Goal: Find specific page/section: Find specific page/section

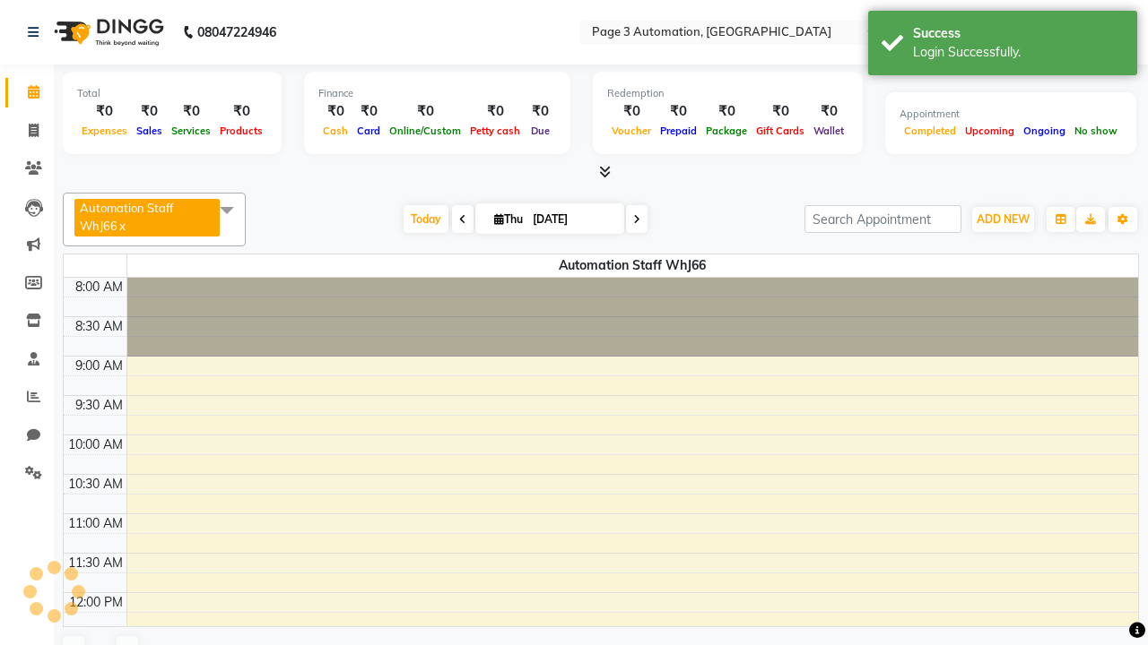
select select "en"
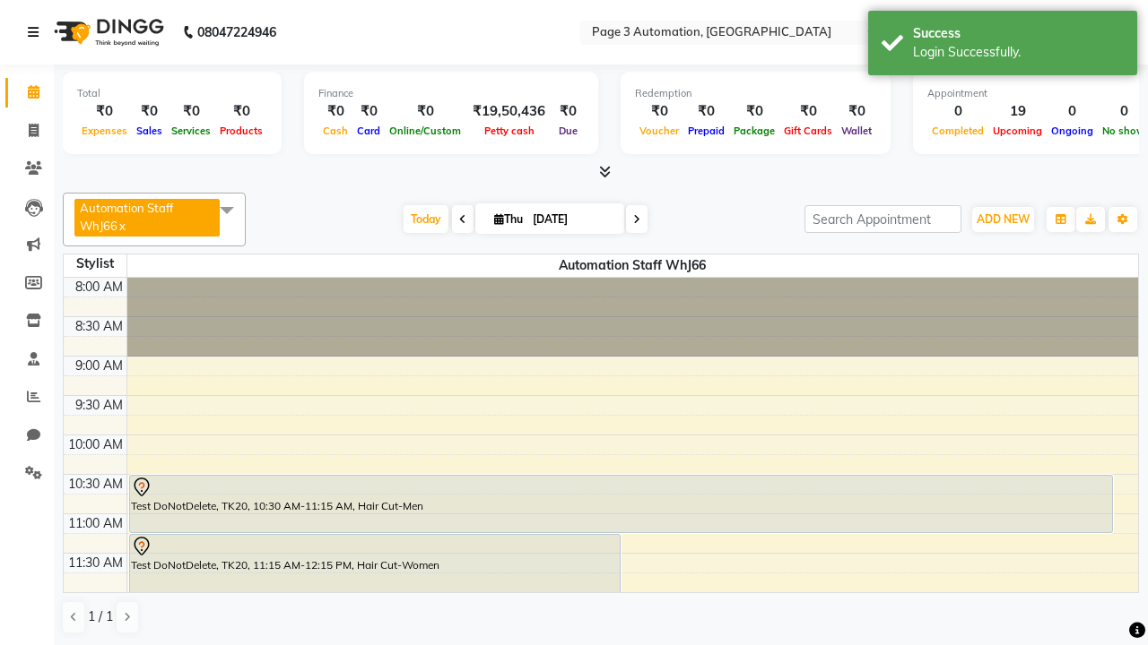
click at [37, 32] on icon at bounding box center [33, 32] width 11 height 13
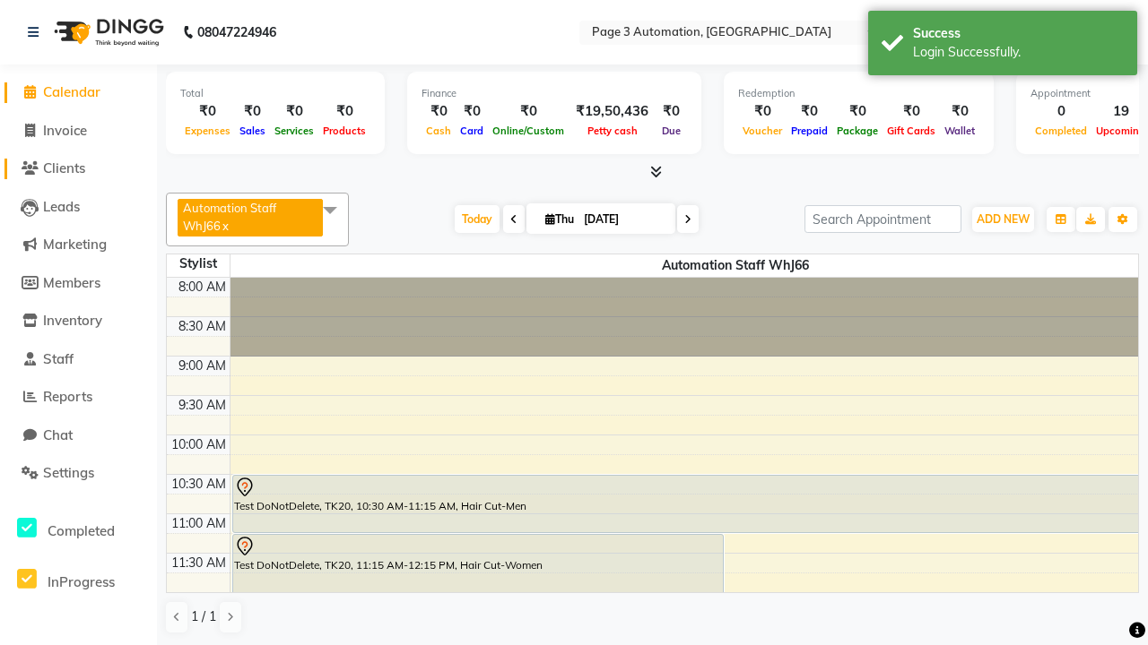
click at [78, 169] on span "Clients" at bounding box center [64, 168] width 42 height 17
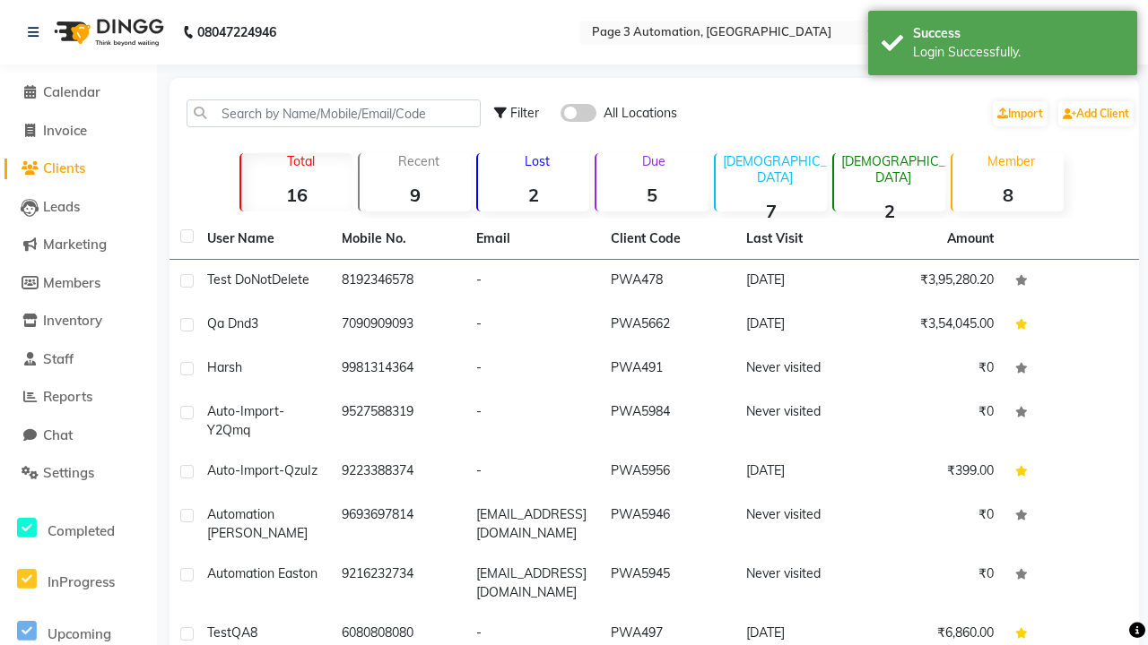
scroll to position [18, 0]
